Goal: Task Accomplishment & Management: Complete application form

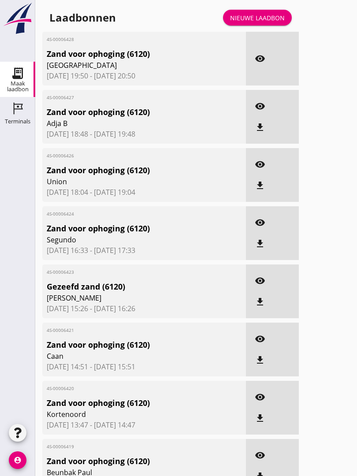
click at [264, 21] on link "Nieuwe laadbon" at bounding box center [257, 18] width 69 height 16
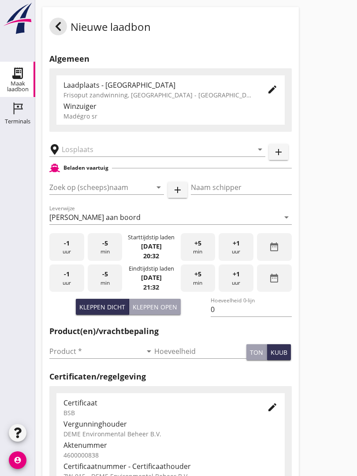
click at [116, 157] on input "text" at bounding box center [151, 149] width 179 height 14
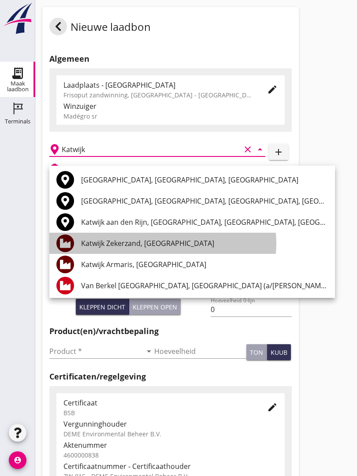
click at [169, 241] on div "Katwijk Zekerzand, [GEOGRAPHIC_DATA]" at bounding box center [204, 243] width 247 height 11
type input "Katwijk Zekerzand, [GEOGRAPHIC_DATA]"
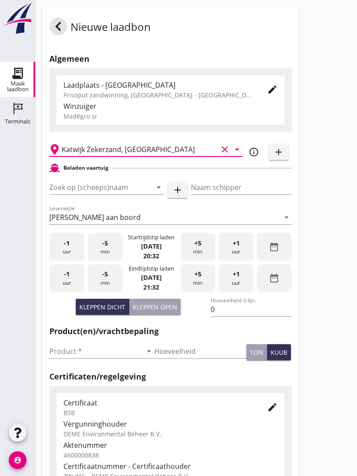
click at [114, 192] on input "Zoek op (scheeps)naam" at bounding box center [94, 187] width 90 height 14
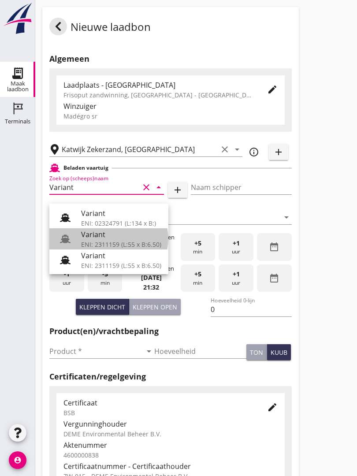
click at [113, 233] on div "Variant" at bounding box center [121, 234] width 80 height 11
type input "Variant"
type input "[PERSON_NAME]"
type input "337"
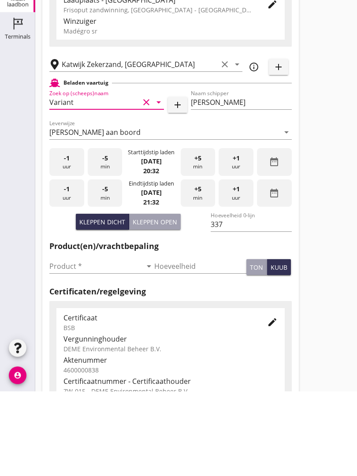
click at [76, 345] on input "Product *" at bounding box center [95, 352] width 93 height 14
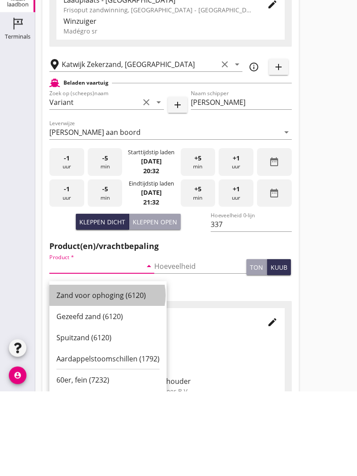
click at [116, 375] on div "Zand voor ophoging (6120)" at bounding box center [107, 380] width 103 height 11
type input "Zand voor ophoging (6120)"
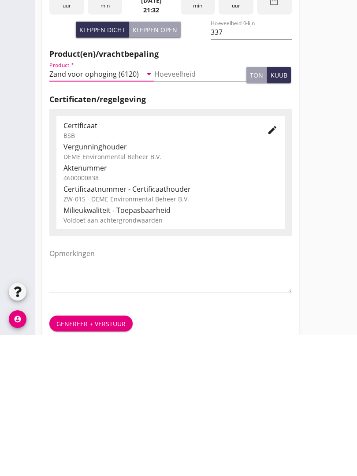
scroll to position [154, 0]
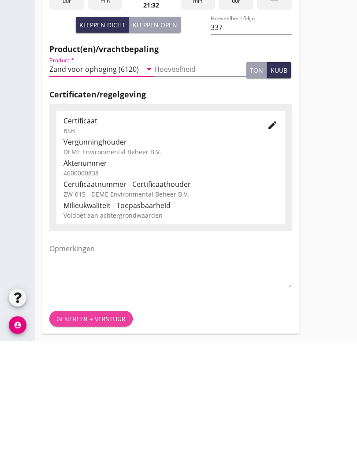
click at [102, 450] on div "Genereer + verstuur" at bounding box center [90, 454] width 69 height 9
